Goal: Information Seeking & Learning: Understand process/instructions

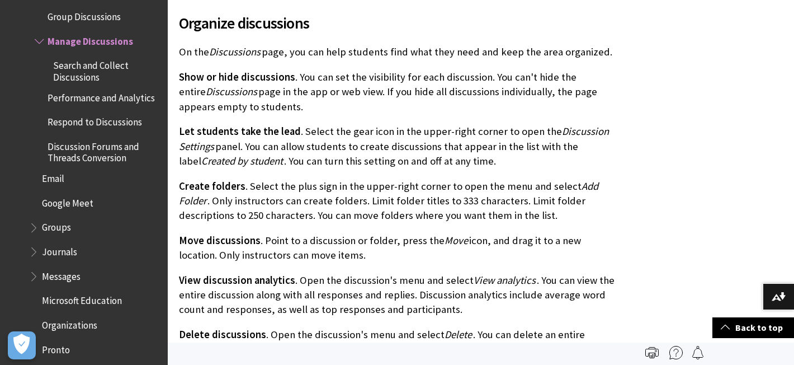
scroll to position [358, 0]
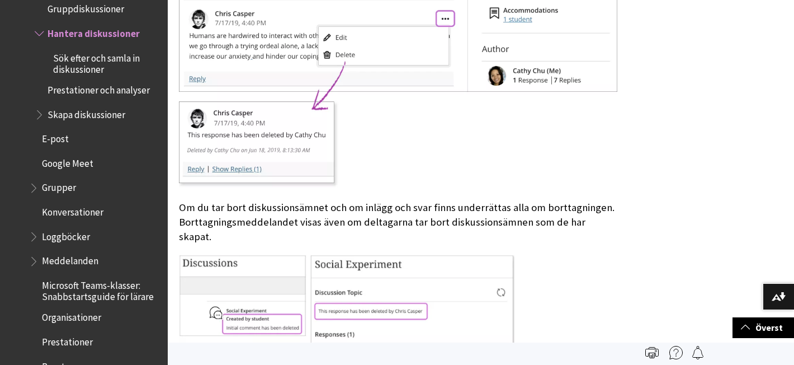
scroll to position [1115, 0]
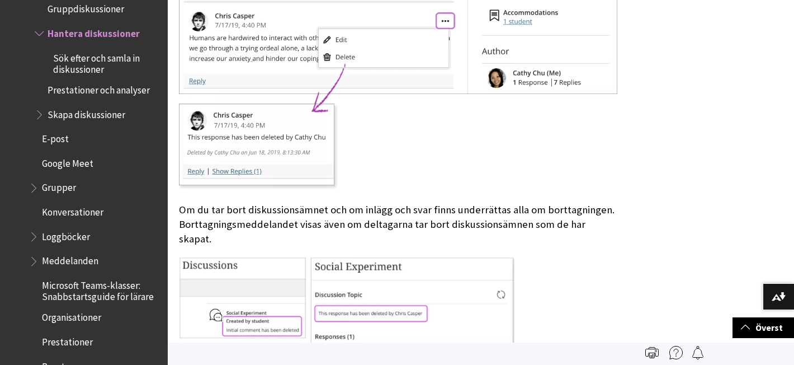
click at [40, 107] on span "Book outline for Blackboard Learn Help" at bounding box center [41, 112] width 12 height 14
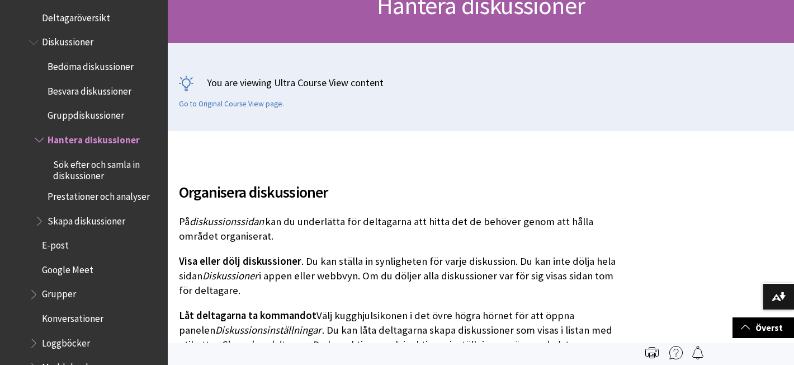
scroll to position [1601, 0]
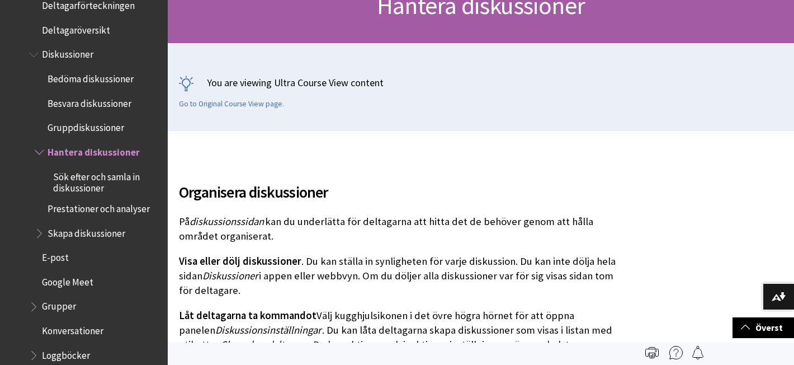
click at [114, 72] on span "Bedöma diskussioner" at bounding box center [91, 76] width 86 height 15
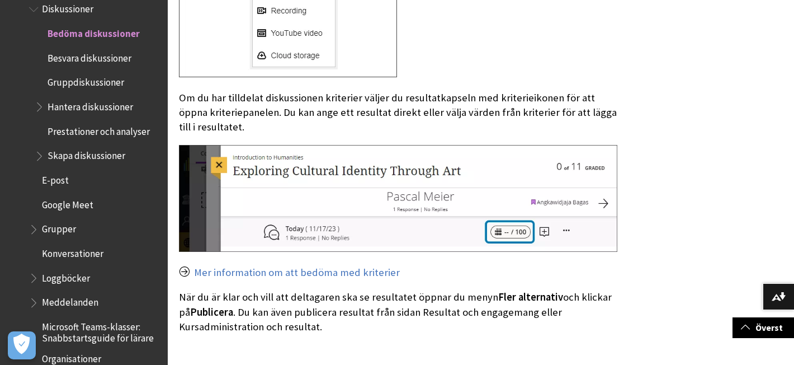
scroll to position [3735, 0]
click at [185, 264] on p "Mer information om att bedöma med kriterier" at bounding box center [398, 271] width 438 height 15
click at [213, 265] on link "Mer information om att bedöma med kriterier" at bounding box center [297, 271] width 206 height 13
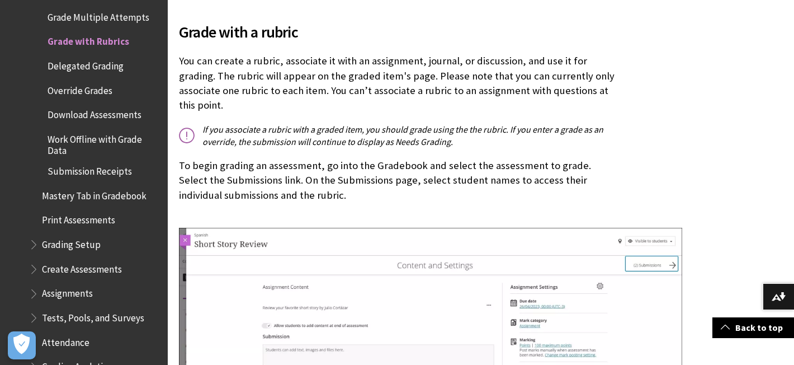
scroll to position [464, 0]
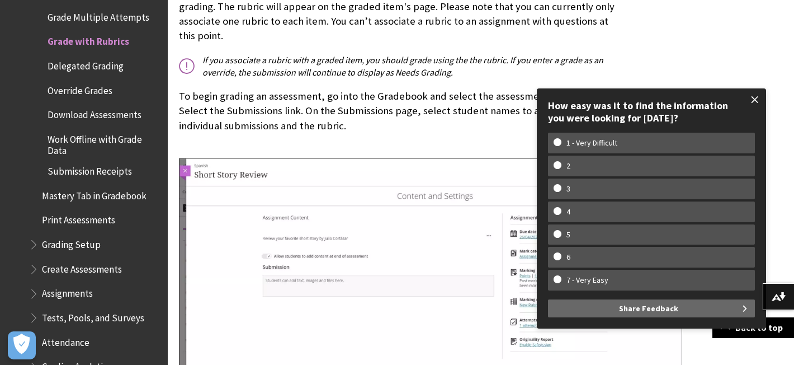
click at [752, 101] on span at bounding box center [754, 99] width 23 height 23
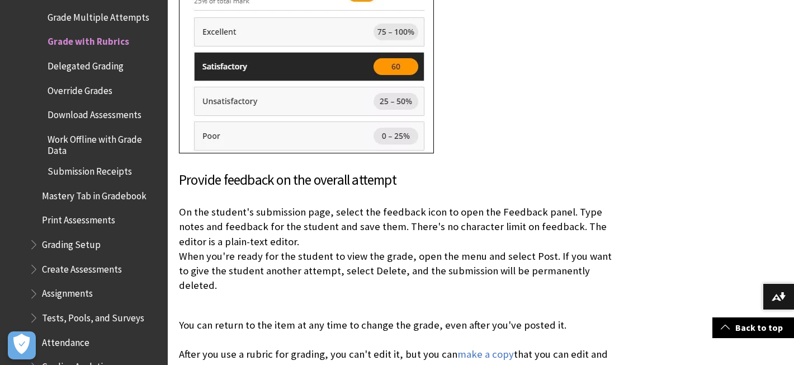
scroll to position [3293, 0]
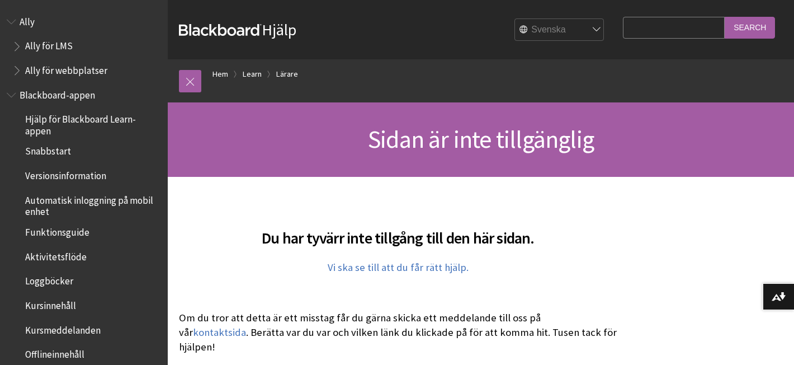
click at [669, 26] on input "Search Query" at bounding box center [674, 28] width 102 height 22
type input "upload video"
click at [768, 26] on input "Search" at bounding box center [750, 28] width 50 height 22
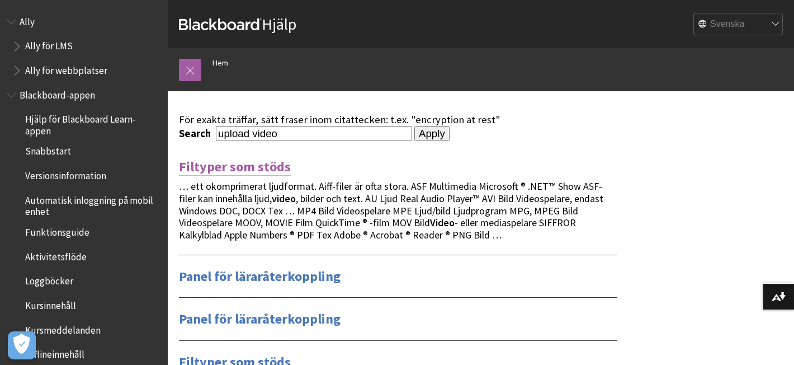
click at [270, 165] on link "Filtyper som stöds" at bounding box center [235, 167] width 112 height 18
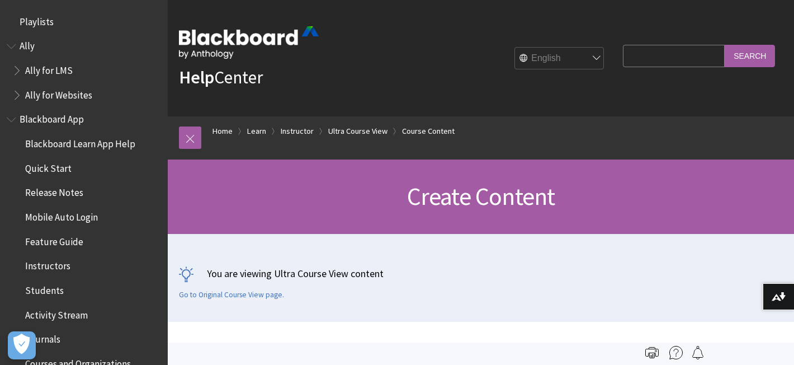
scroll to position [1670, 0]
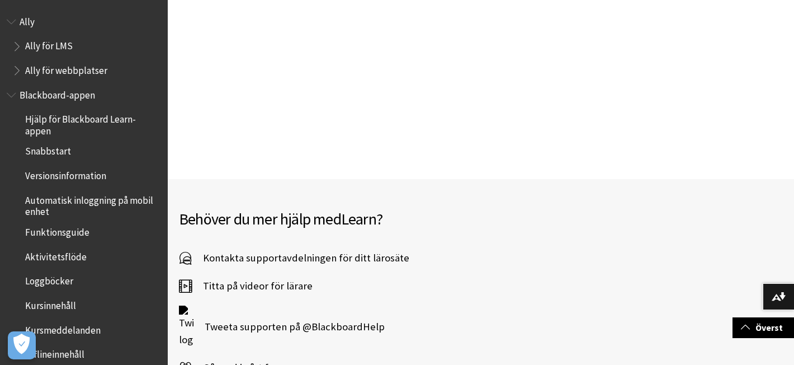
scroll to position [2394, 0]
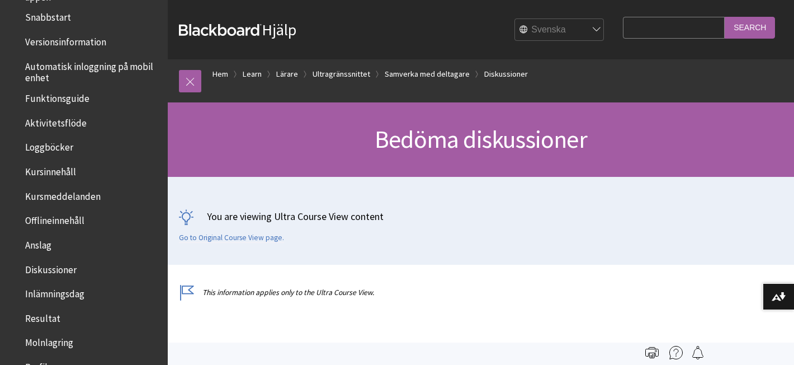
scroll to position [138, 0]
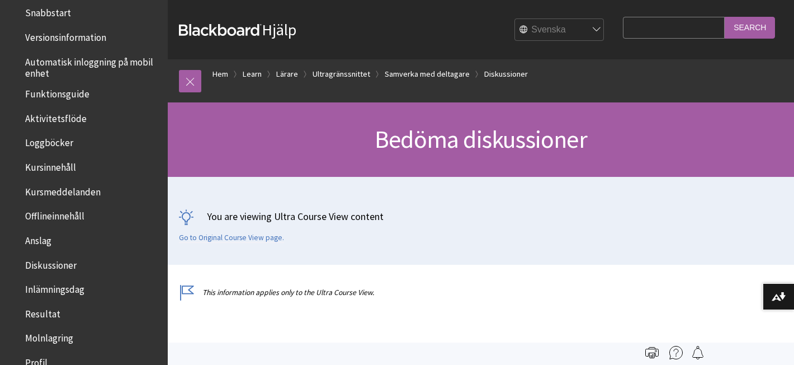
click at [59, 256] on span "Diskussioner" at bounding box center [50, 263] width 51 height 15
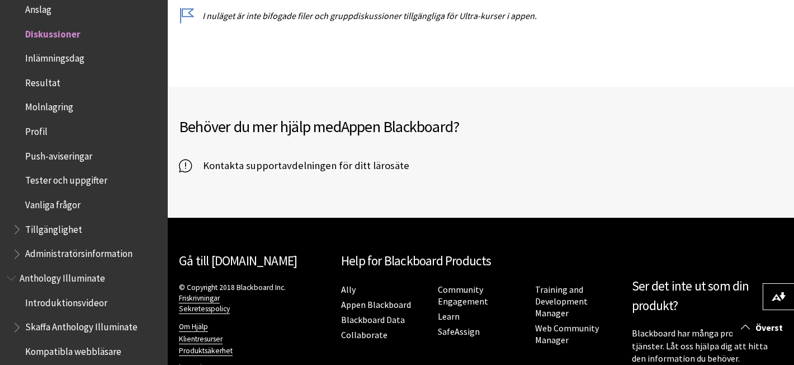
scroll to position [2434, 0]
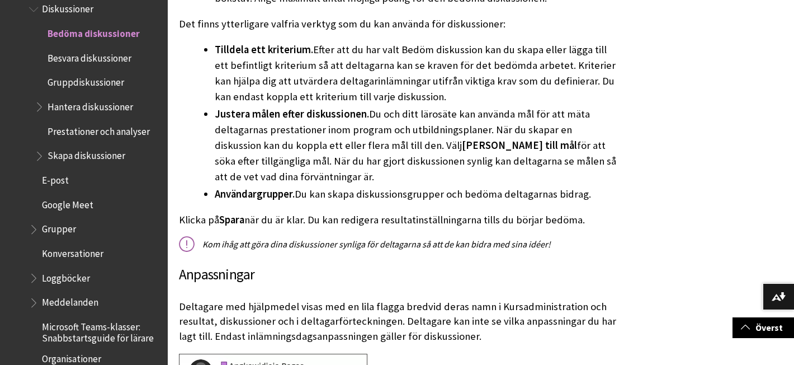
scroll to position [1110, 0]
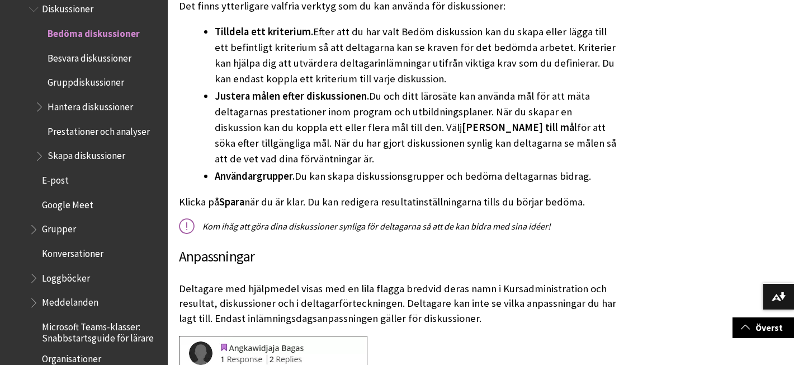
click at [185, 228] on p "Kom ihåg att göra dina diskussioner synliga för deltagarna så att de kan bidra …" at bounding box center [398, 226] width 438 height 12
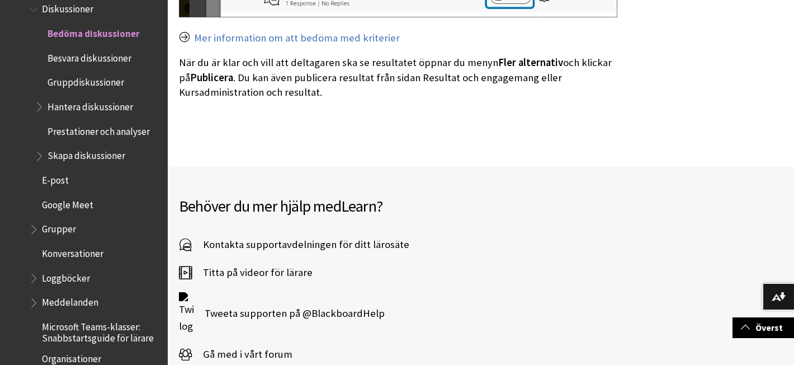
scroll to position [3982, 0]
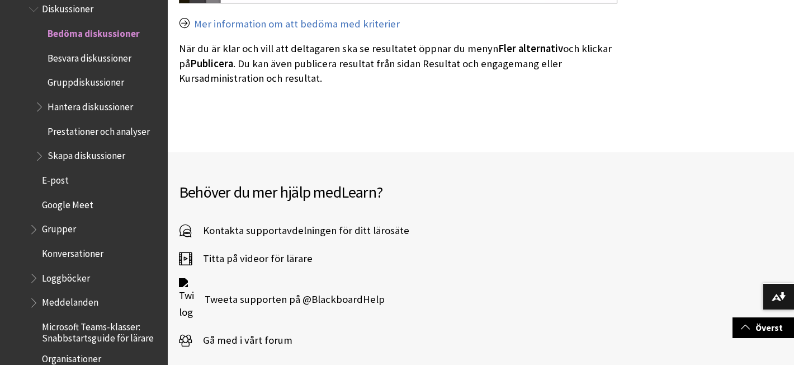
click at [271, 250] on span "Titta på videor för lärare" at bounding box center [252, 258] width 121 height 17
